Goal: Check status: Check status

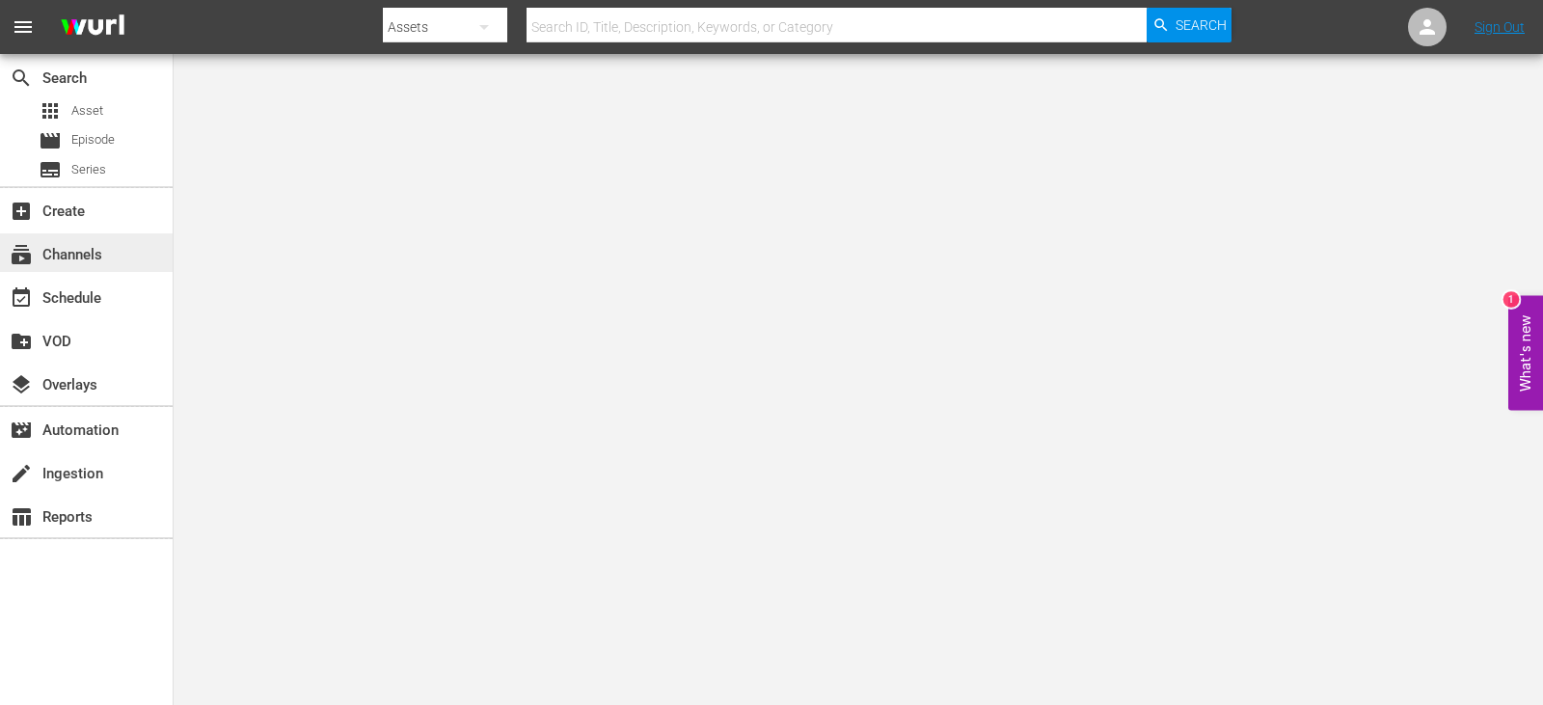
click at [83, 254] on div "subscriptions Channels" at bounding box center [54, 251] width 108 height 17
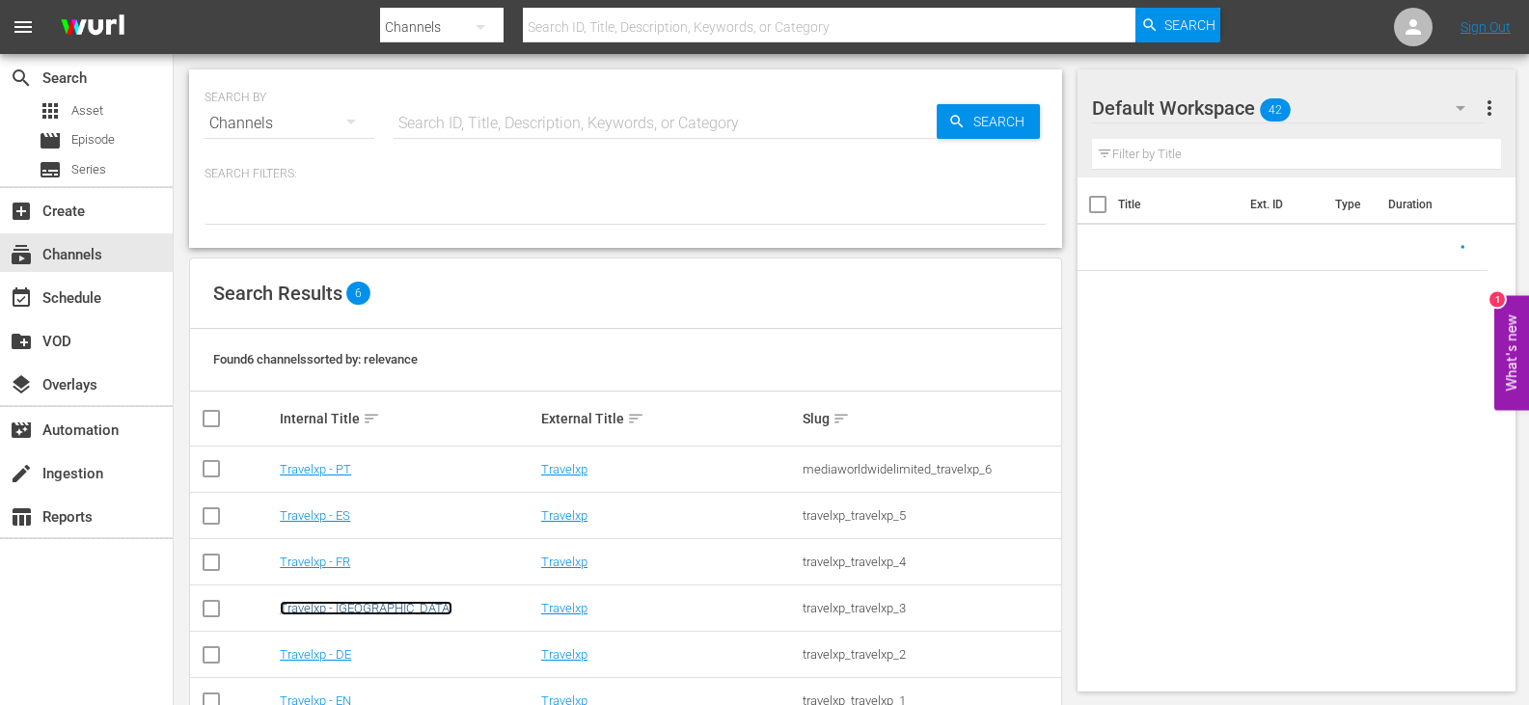
click at [328, 609] on link "Travelxp - [GEOGRAPHIC_DATA]" at bounding box center [366, 608] width 173 height 14
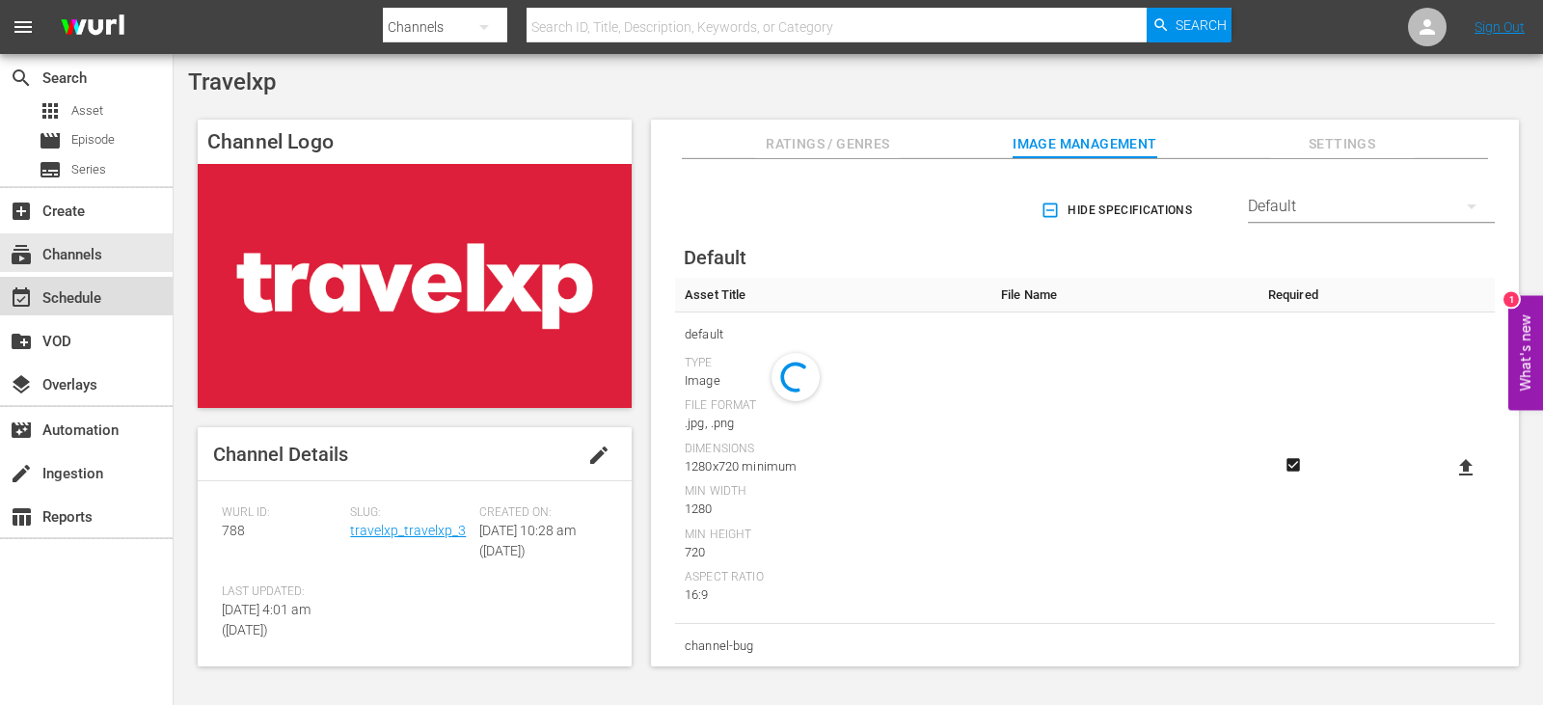
click at [157, 278] on div "event_available Schedule" at bounding box center [86, 296] width 173 height 39
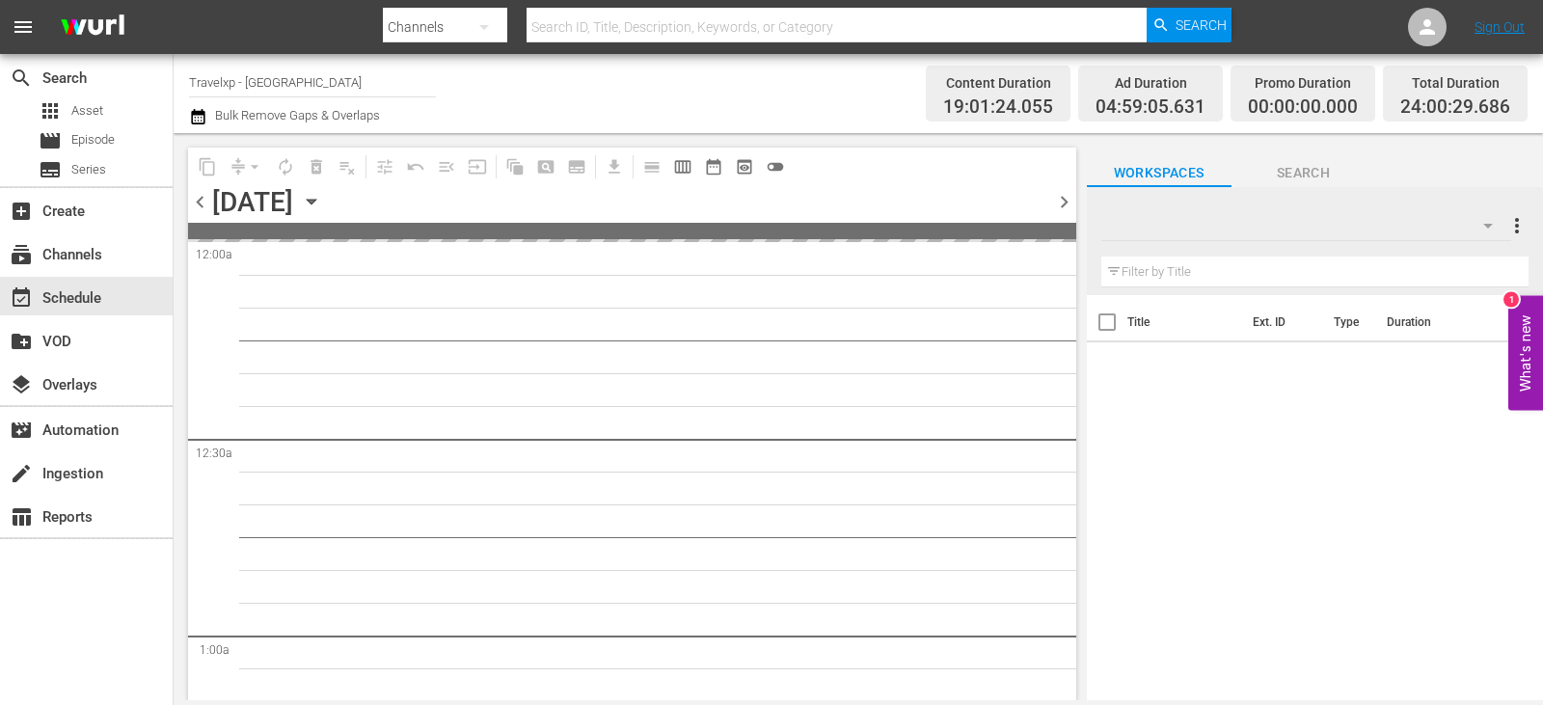
click at [322, 207] on icon "button" at bounding box center [311, 201] width 21 height 21
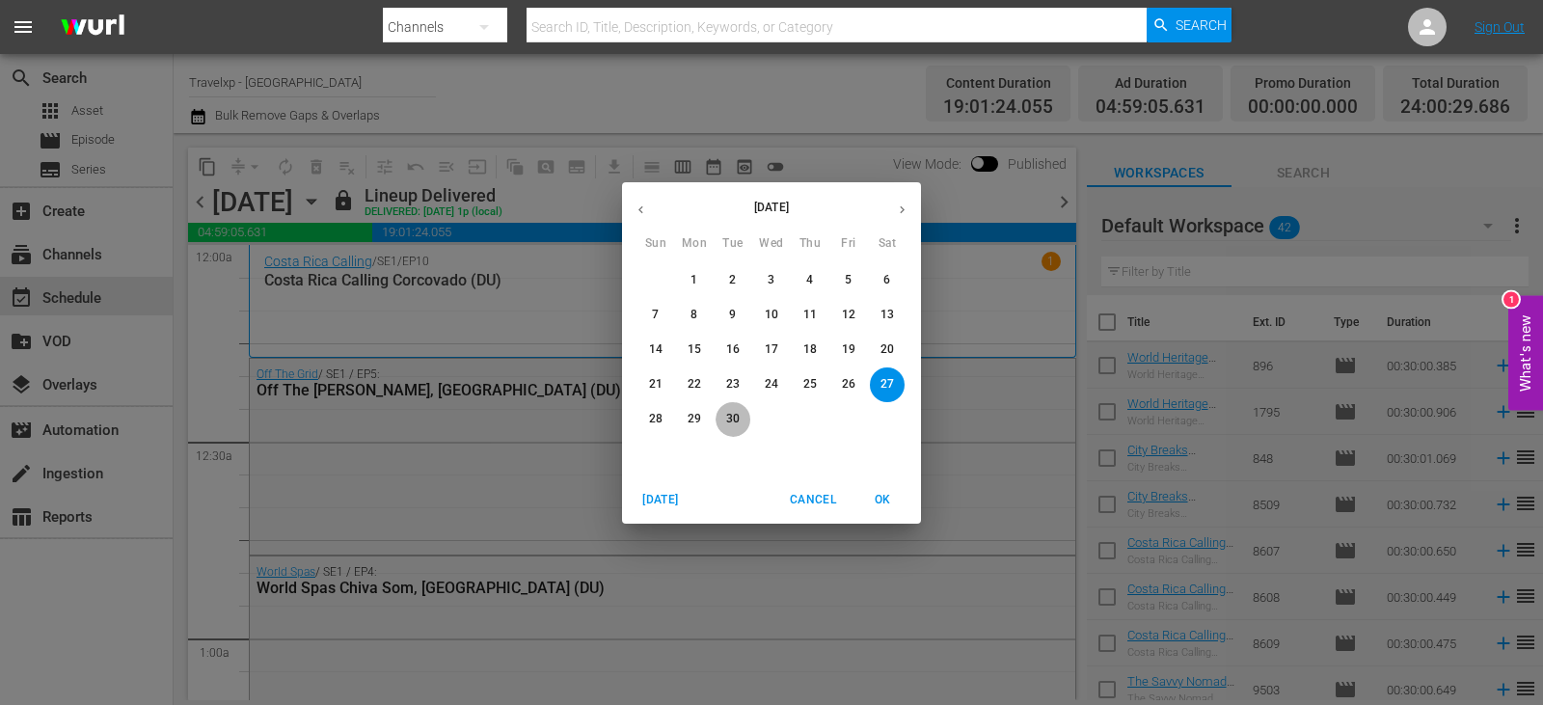
click at [730, 418] on p "30" at bounding box center [733, 419] width 14 height 16
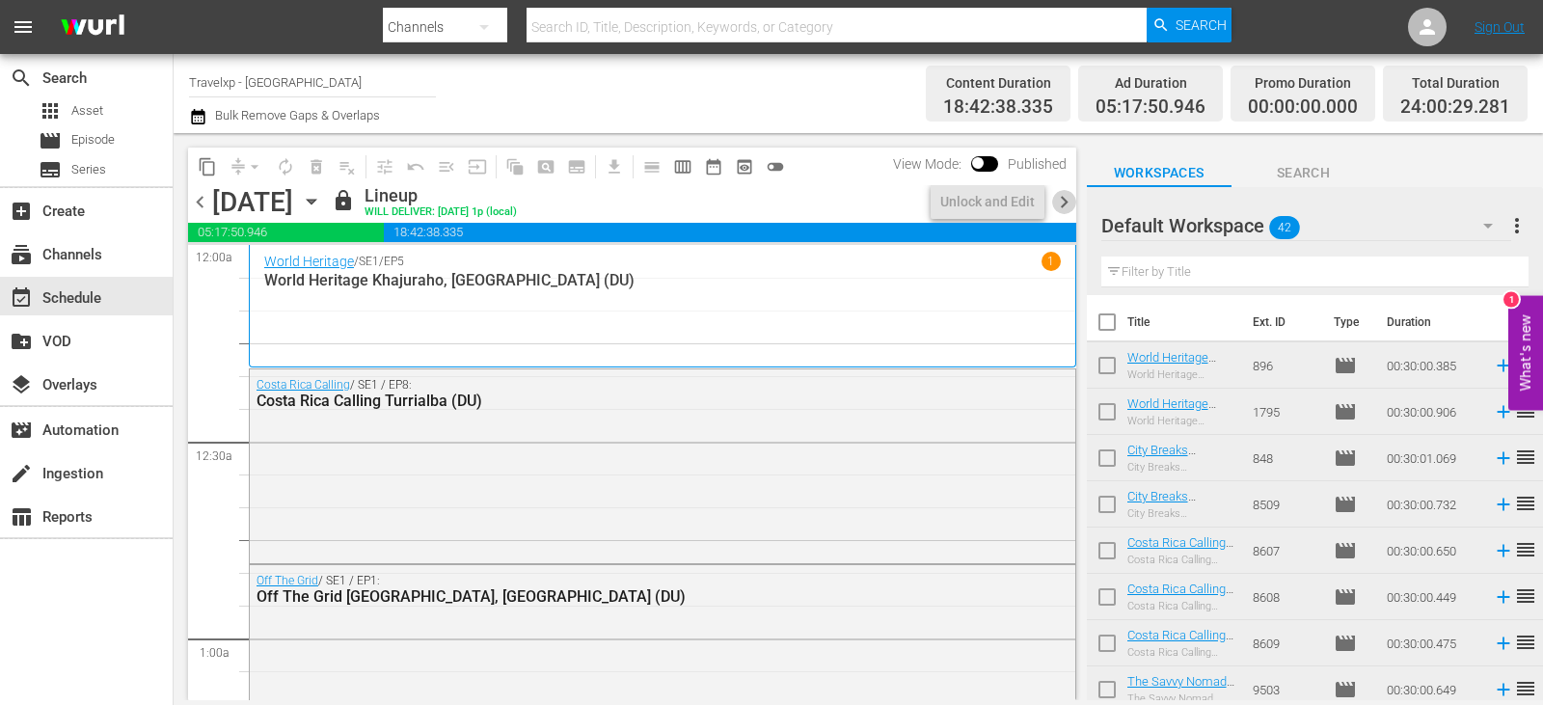
click at [1074, 196] on span "chevron_right" at bounding box center [1064, 202] width 24 height 24
